Goal: Browse casually: Explore the website without a specific task or goal

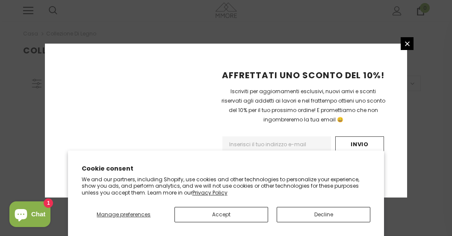
scroll to position [263, 0]
